Goal: Check status: Check status

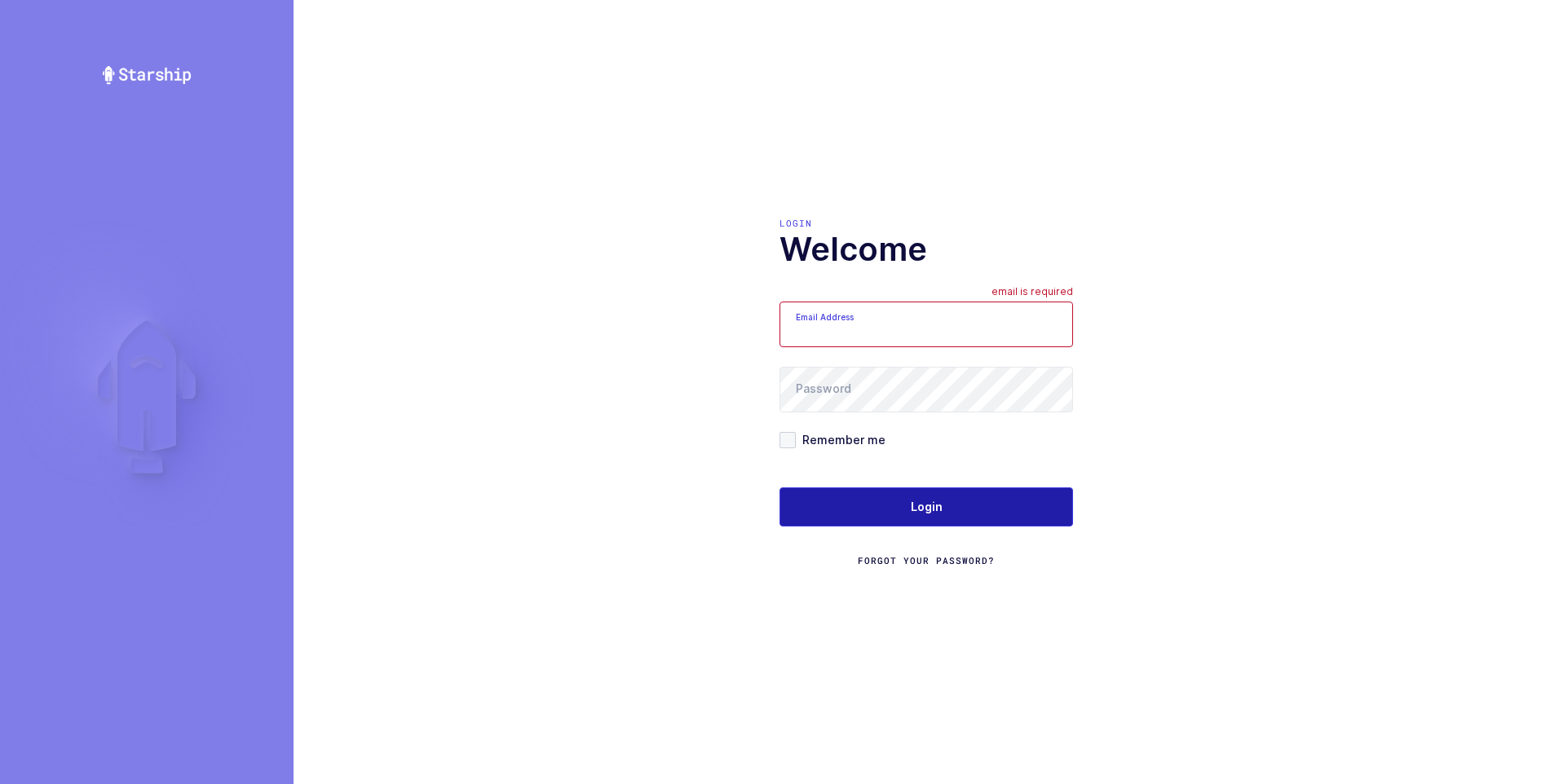
type input "[PERSON_NAME][EMAIL_ADDRESS][DOMAIN_NAME]"
click at [929, 505] on span "Login" at bounding box center [927, 507] width 32 height 17
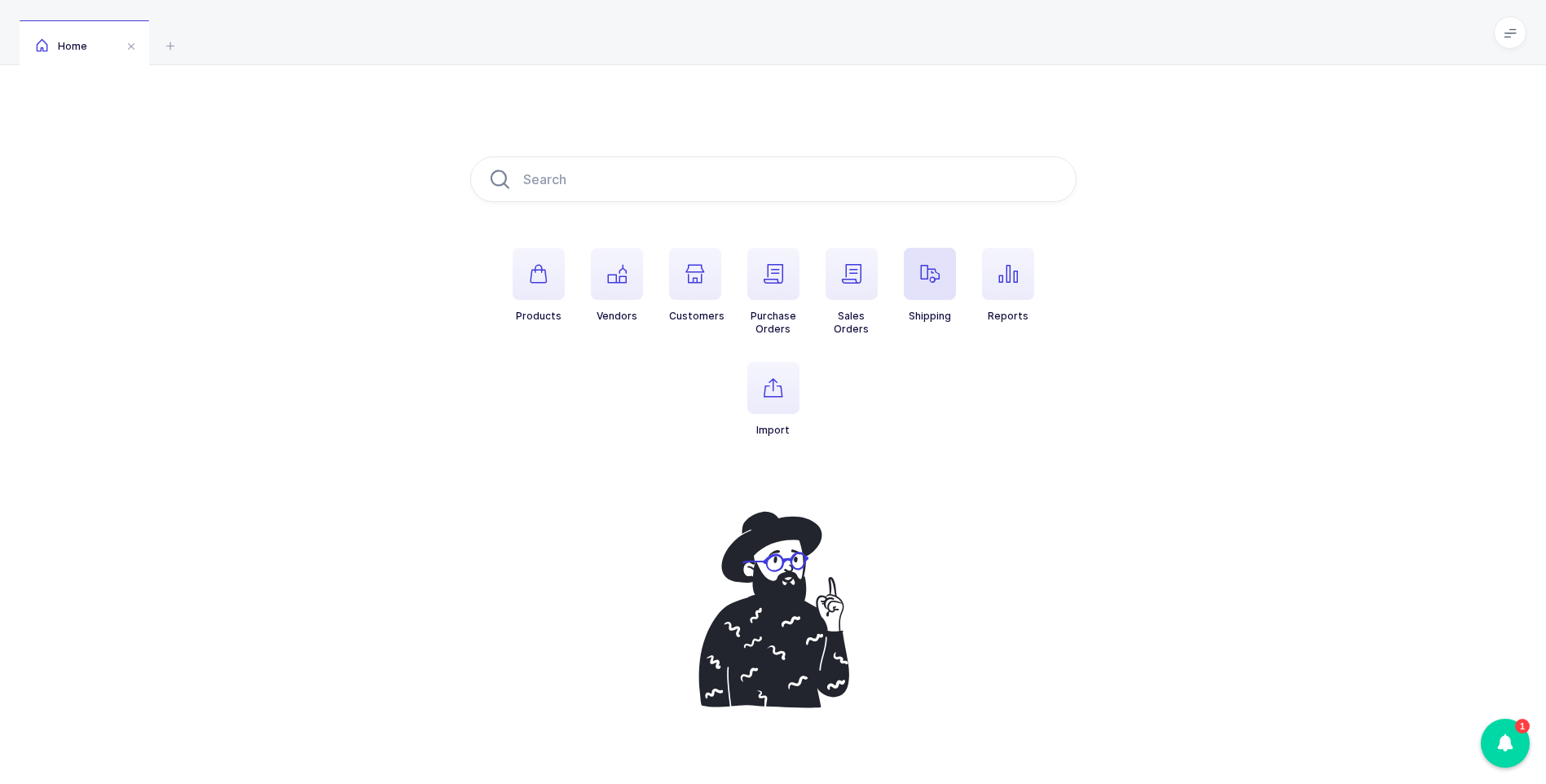
click at [938, 270] on icon "button" at bounding box center [930, 274] width 20 height 20
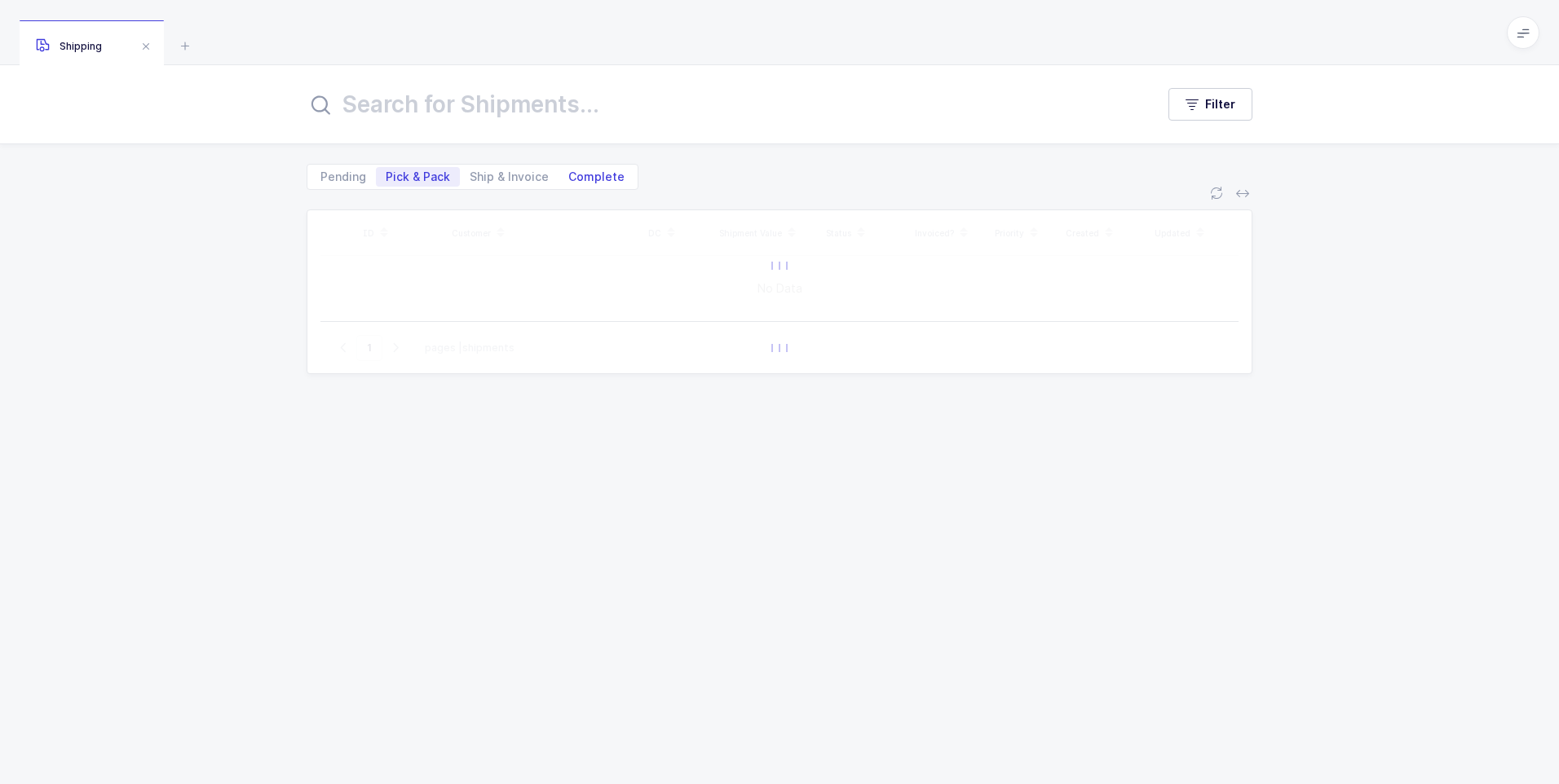
click at [600, 173] on span "Complete" at bounding box center [596, 177] width 56 height 12
click at [569, 173] on input "Complete" at bounding box center [563, 172] width 11 height 11
radio input "true"
radio input "false"
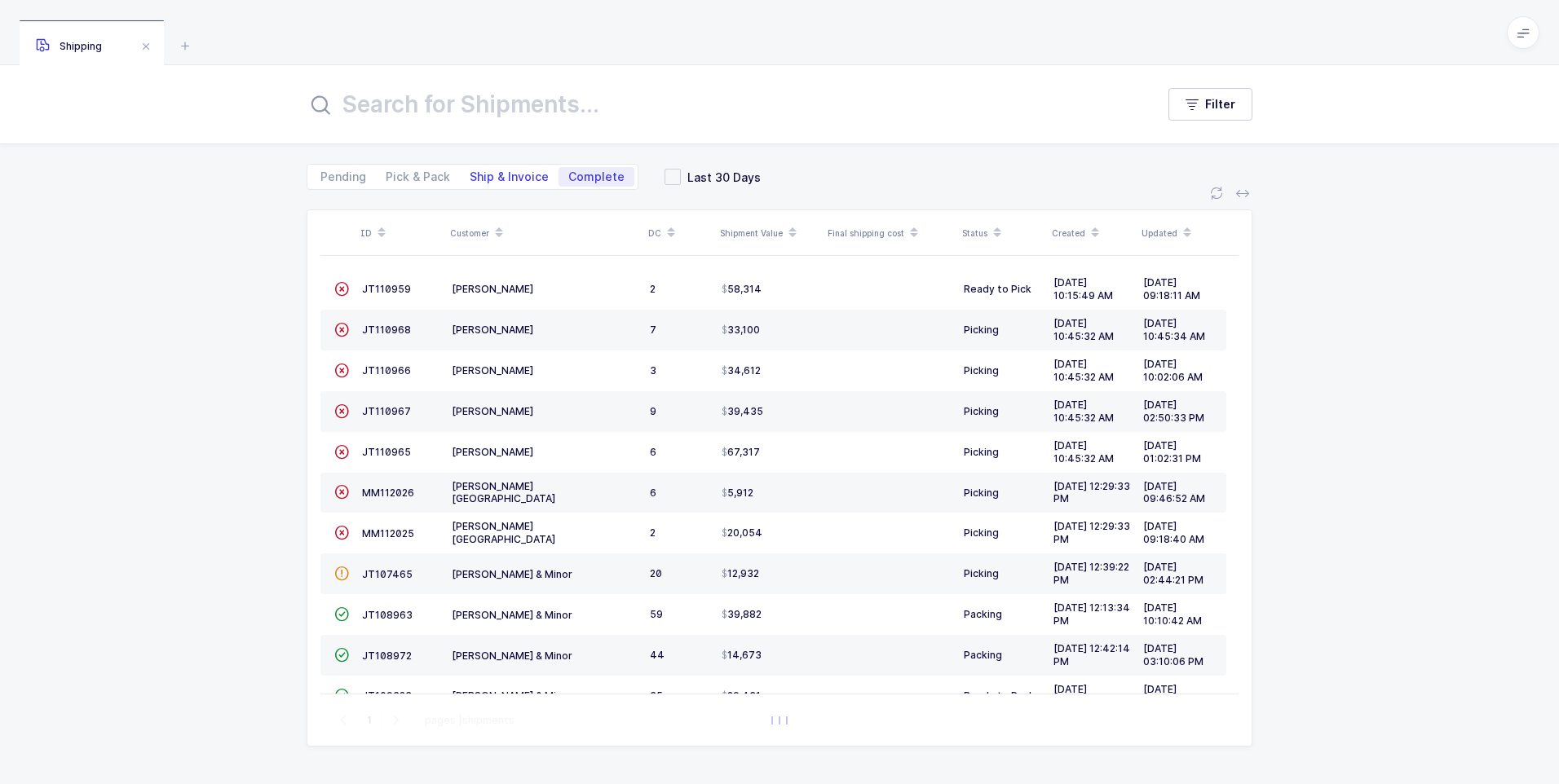
click at [500, 178] on span "Ship & Invoice" at bounding box center [509, 177] width 79 height 12
click at [471, 178] on input "Ship & Invoice" at bounding box center [465, 172] width 11 height 11
radio input "true"
radio input "false"
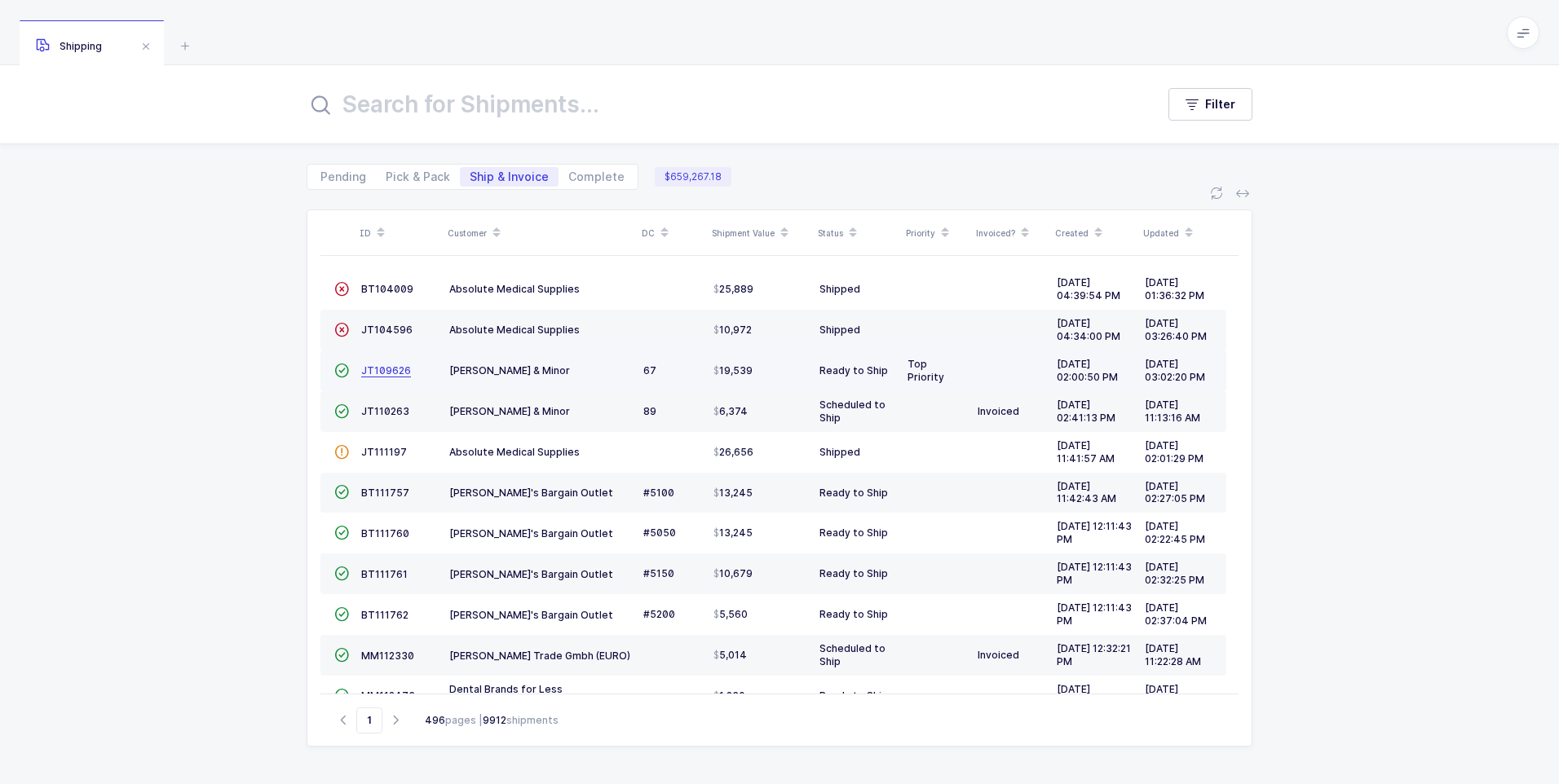
click at [386, 374] on span "JT109626" at bounding box center [386, 370] width 49 height 12
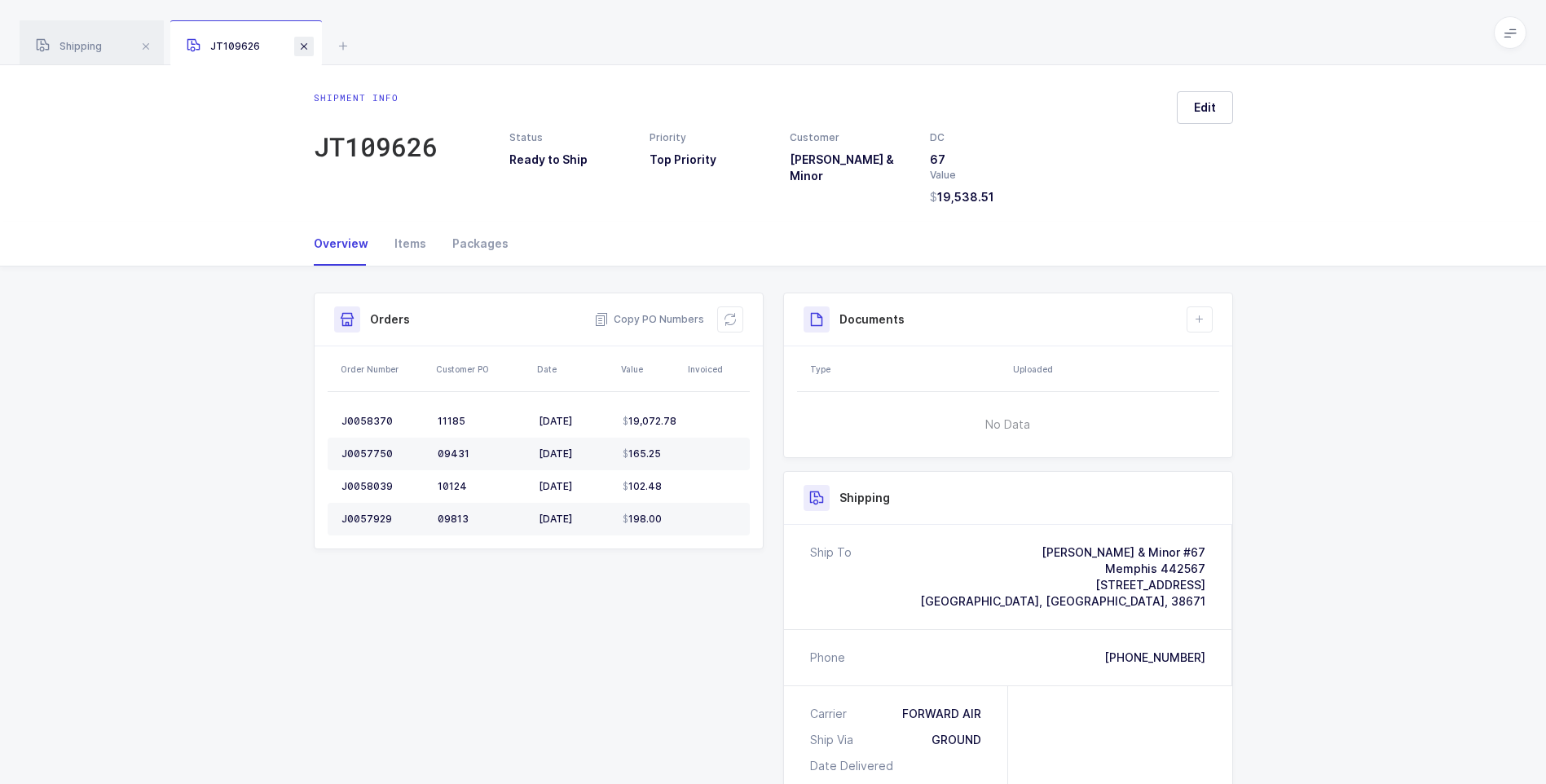
click at [305, 49] on span at bounding box center [304, 46] width 20 height 20
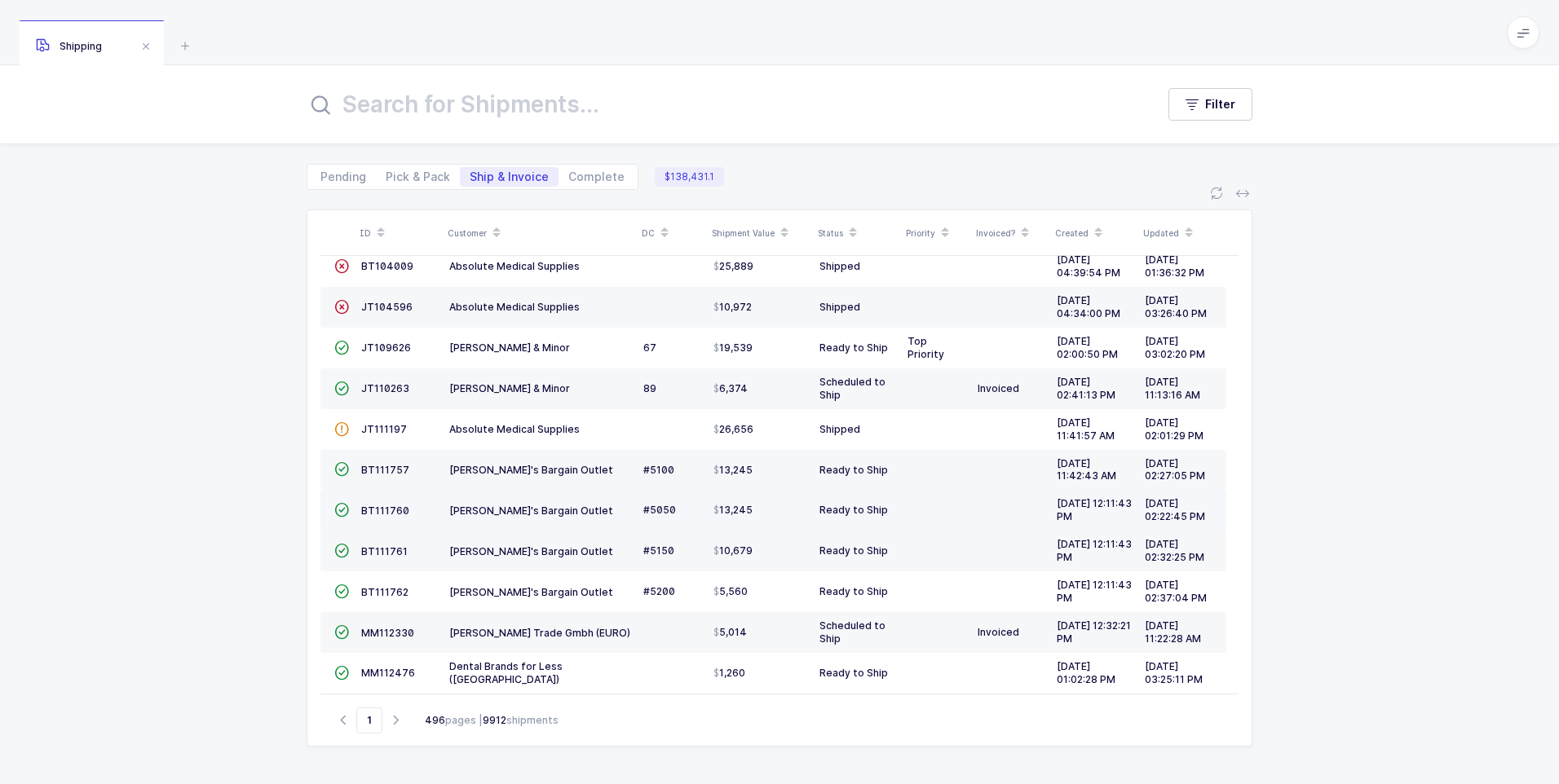
scroll to position [36, 0]
